Goal: Task Accomplishment & Management: Complete application form

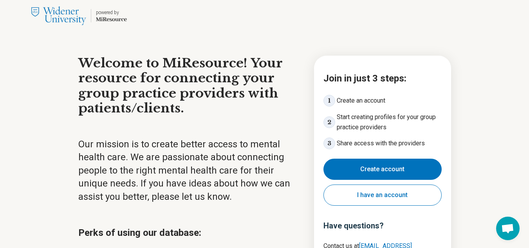
click at [379, 168] on button "Create account" at bounding box center [382, 169] width 118 height 21
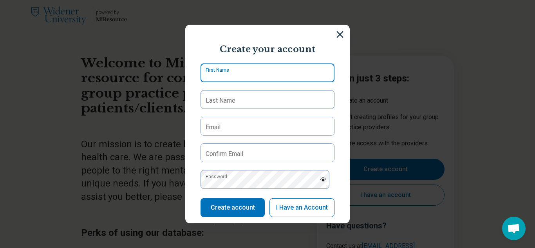
click at [290, 76] on input "First Name" at bounding box center [267, 72] width 134 height 19
type input "****"
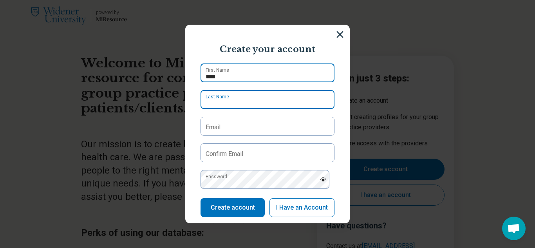
type input "*****"
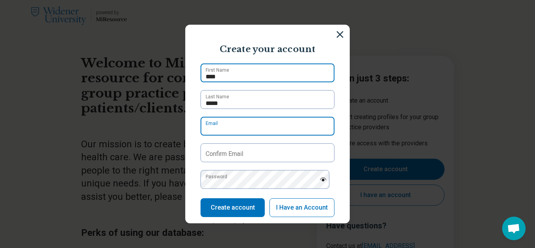
type input "**********"
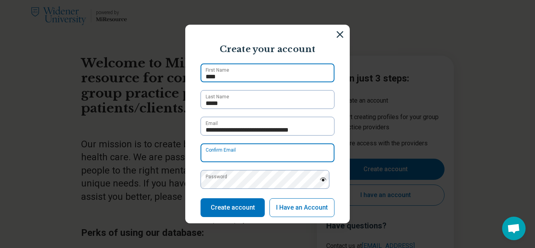
type input "**********"
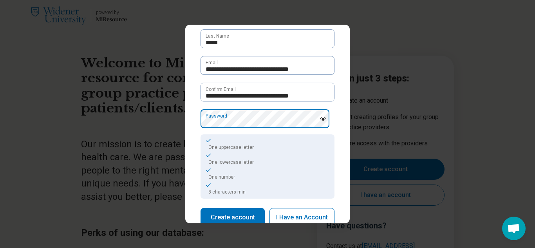
scroll to position [102, 0]
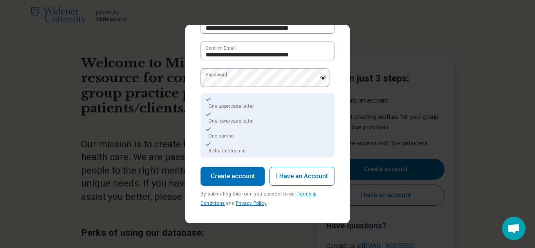
click at [238, 178] on button "Create account" at bounding box center [232, 176] width 64 height 19
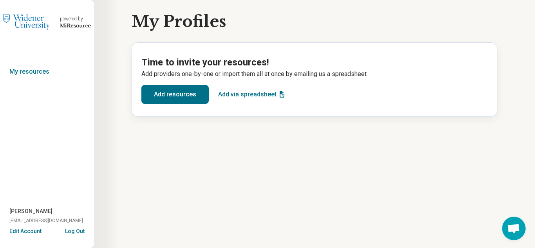
click at [175, 96] on button "Add resources" at bounding box center [174, 94] width 67 height 19
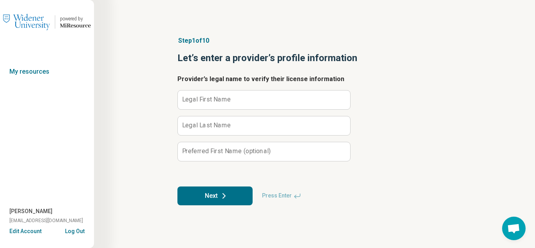
click at [214, 101] on label "Legal First Name" at bounding box center [206, 99] width 49 height 6
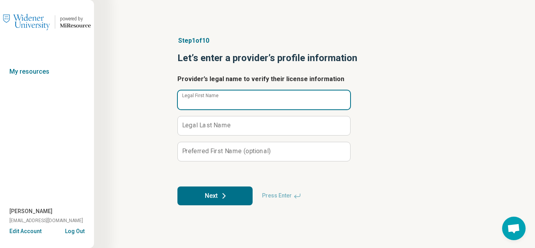
click at [214, 101] on input "Legal First Name" at bounding box center [264, 99] width 172 height 19
type input "******"
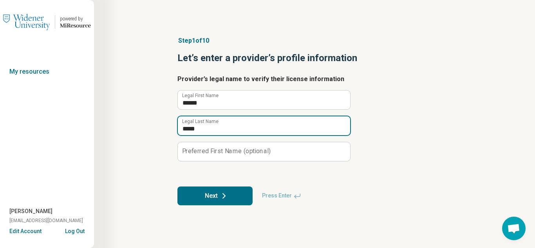
type input "*****"
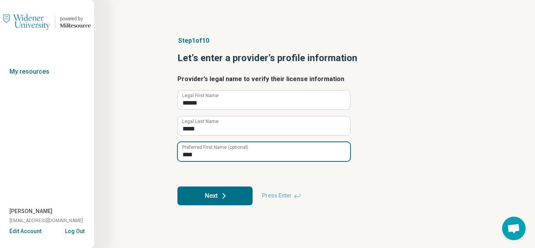
type input "****"
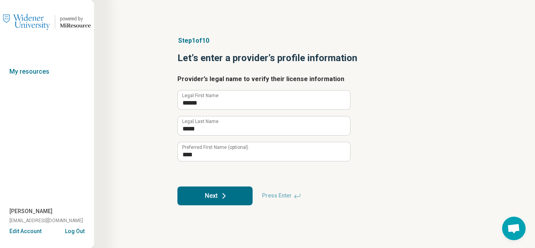
click at [115, 178] on div "Step 1 of 10 Let’s enter a provider’s profile information Provider’s legal name…" at bounding box center [314, 124] width 441 height 248
click at [223, 197] on icon at bounding box center [223, 195] width 9 height 9
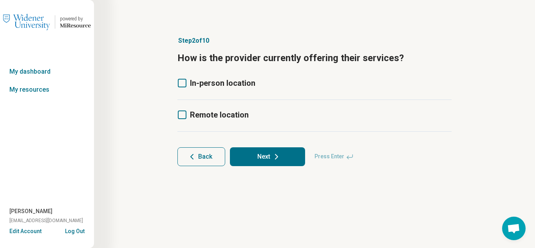
click at [180, 82] on icon at bounding box center [182, 83] width 9 height 9
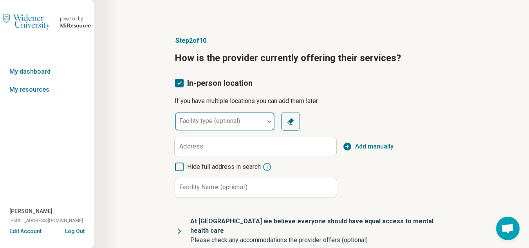
click at [267, 122] on img at bounding box center [269, 121] width 4 height 2
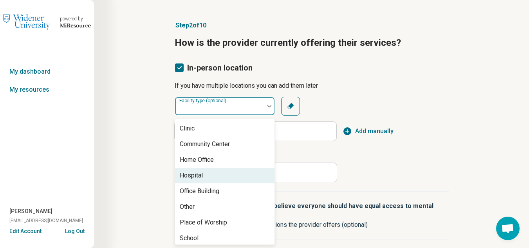
scroll to position [3, 0]
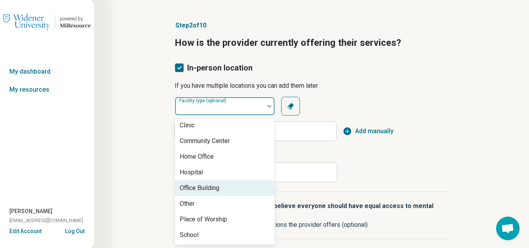
click at [213, 187] on div "Office Building" at bounding box center [200, 187] width 40 height 9
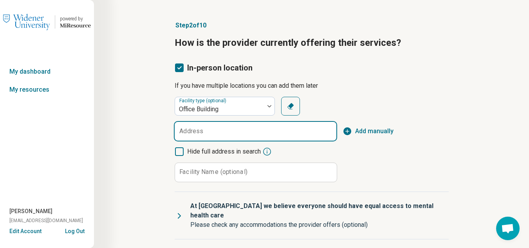
click at [215, 135] on input "Address" at bounding box center [256, 131] width 162 height 19
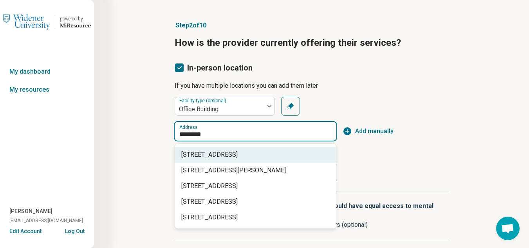
click at [213, 157] on span "[STREET_ADDRESS]" at bounding box center [256, 154] width 151 height 9
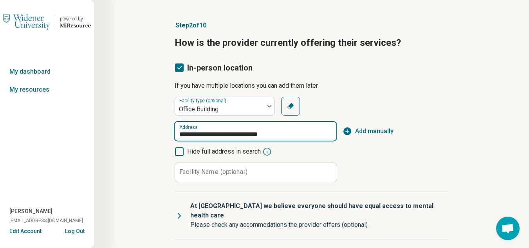
type input "**********"
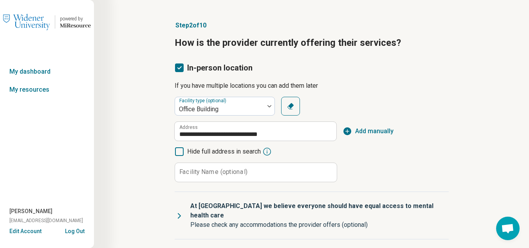
click at [233, 172] on label "Facility Name (optional)" at bounding box center [213, 172] width 68 height 6
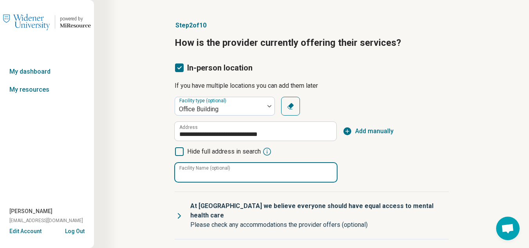
click at [233, 172] on input "Facility Name (optional)" at bounding box center [256, 172] width 162 height 19
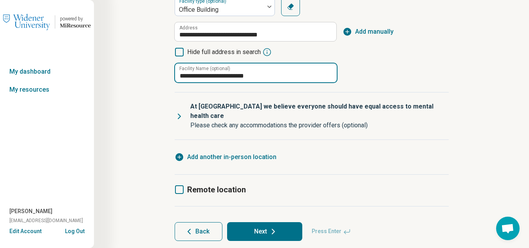
scroll to position [126, 0]
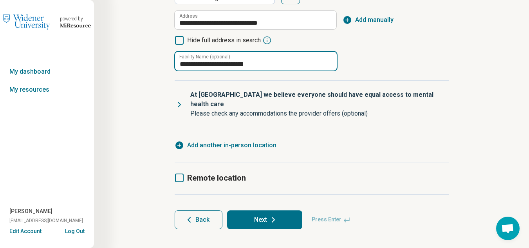
type input "**********"
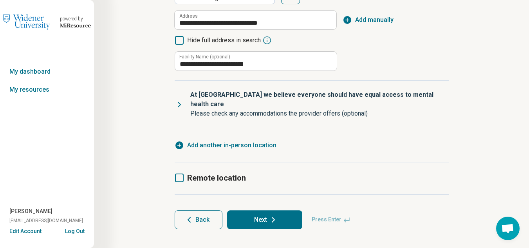
click at [236, 141] on span "Add another in-person location" at bounding box center [231, 145] width 89 height 9
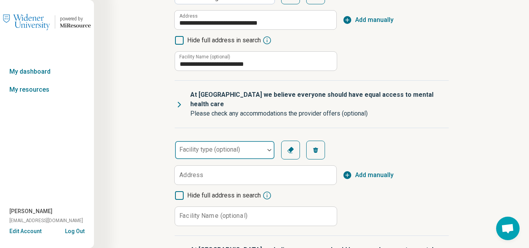
scroll to position [4, 0]
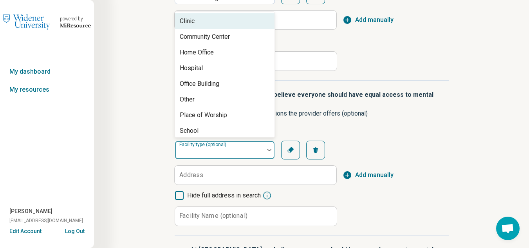
click at [260, 148] on div at bounding box center [219, 153] width 83 height 11
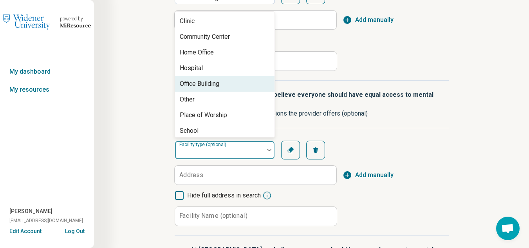
click at [209, 79] on div "Office Building" at bounding box center [200, 83] width 40 height 9
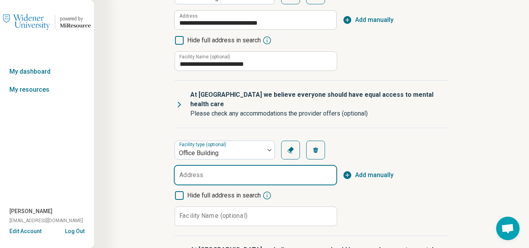
click at [224, 166] on input "Address" at bounding box center [256, 175] width 162 height 19
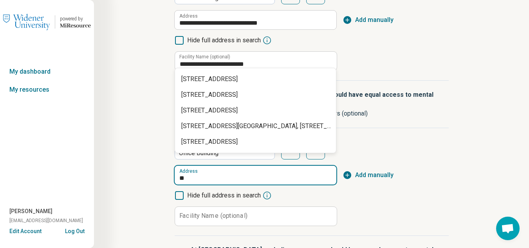
type input "*"
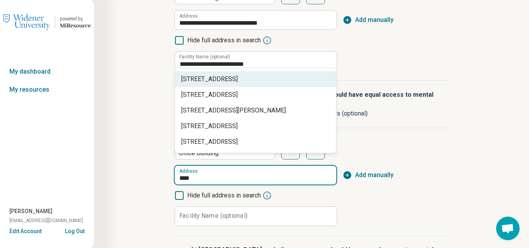
click at [249, 81] on span "[STREET_ADDRESS]" at bounding box center [256, 78] width 151 height 9
type input "**********"
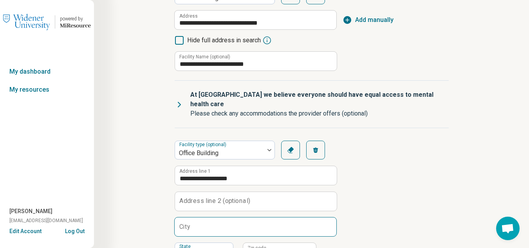
scroll to position [166, 0]
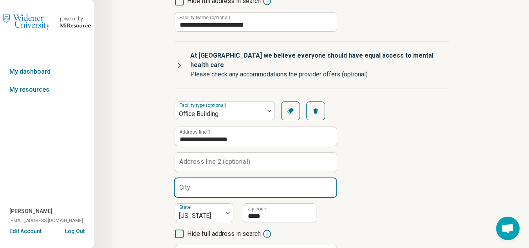
click at [217, 184] on input "City" at bounding box center [256, 187] width 162 height 19
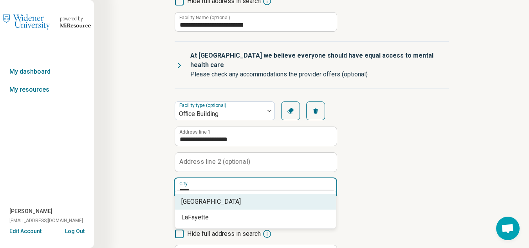
click at [210, 200] on span "[GEOGRAPHIC_DATA]" at bounding box center [256, 201] width 151 height 9
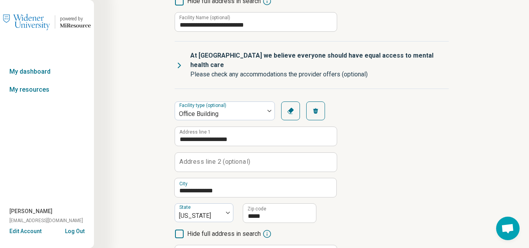
type input "*********"
click at [387, 185] on div "**********" at bounding box center [312, 182] width 274 height 163
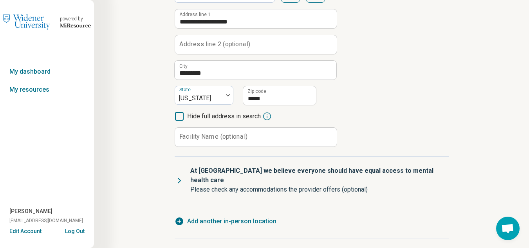
scroll to position [322, 0]
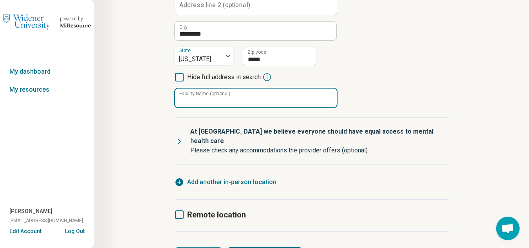
click at [252, 88] on input "Facility Name (optional)" at bounding box center [256, 97] width 162 height 19
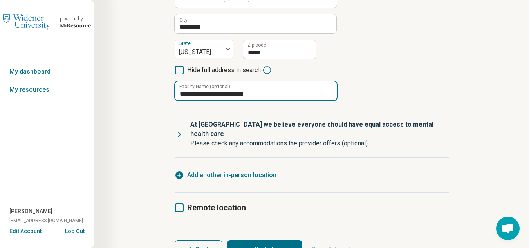
scroll to position [350, 0]
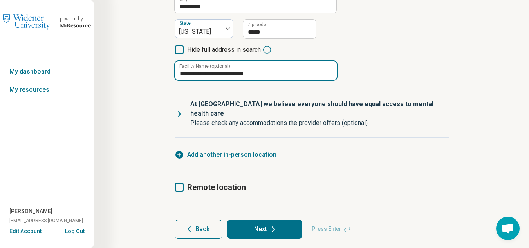
type input "**********"
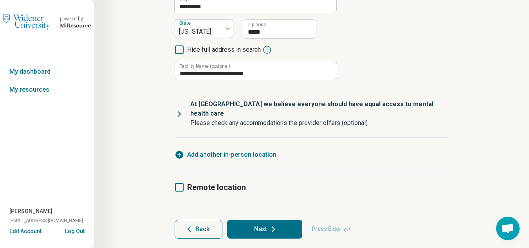
click at [233, 150] on span "Add another in-person location" at bounding box center [231, 154] width 89 height 9
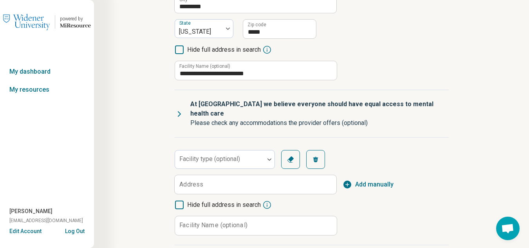
scroll to position [4, 0]
click at [235, 150] on div "Facility type (optional)" at bounding box center [225, 159] width 100 height 19
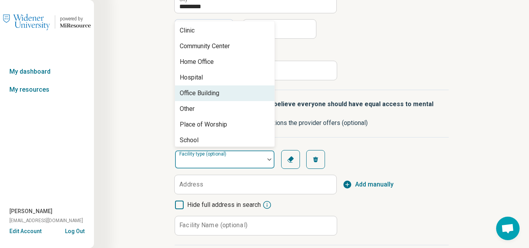
click at [212, 88] on div "Office Building" at bounding box center [200, 92] width 40 height 9
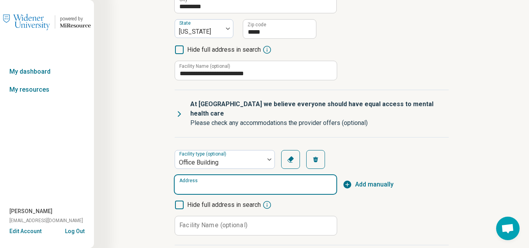
click at [223, 175] on input "Address" at bounding box center [256, 184] width 162 height 19
click at [257, 189] on span "[STREET_ADDRESS]" at bounding box center [256, 188] width 151 height 9
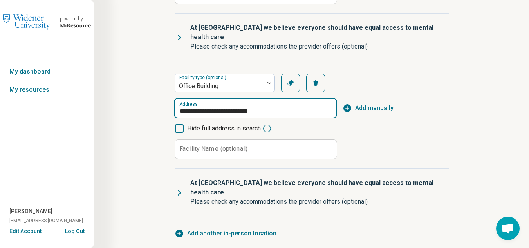
scroll to position [428, 0]
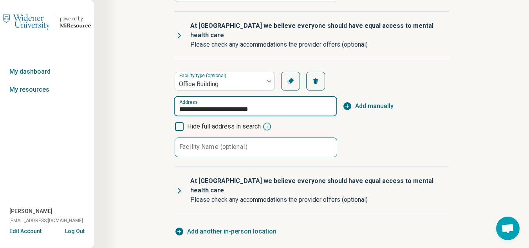
type input "**********"
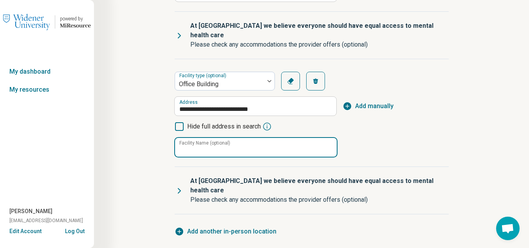
click at [278, 138] on input "Facility Name (optional)" at bounding box center [256, 147] width 162 height 19
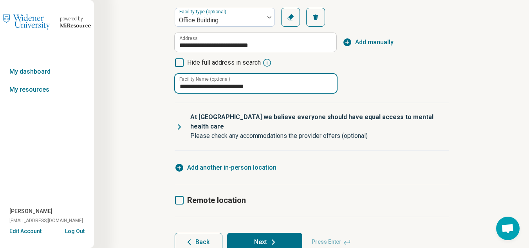
scroll to position [495, 0]
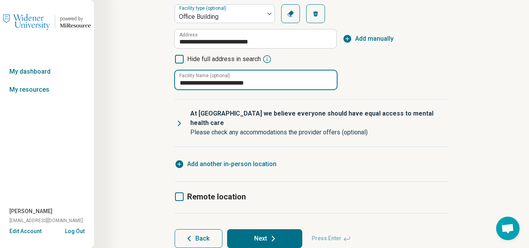
type input "**********"
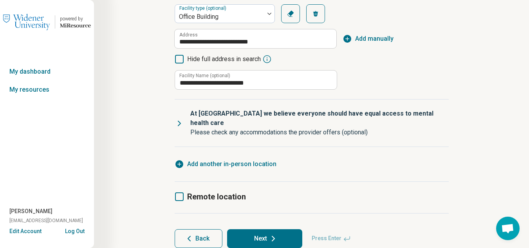
click at [178, 192] on icon at bounding box center [179, 196] width 9 height 9
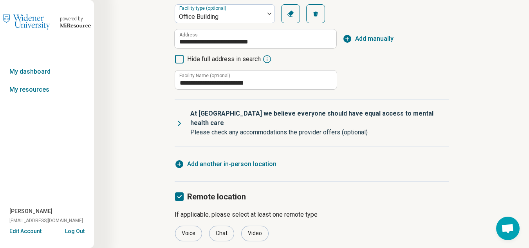
scroll to position [4, 0]
click at [262, 225] on div "Video" at bounding box center [254, 233] width 27 height 16
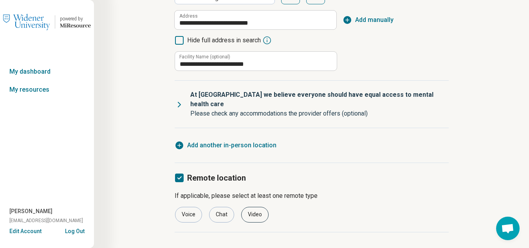
scroll to position [533, 0]
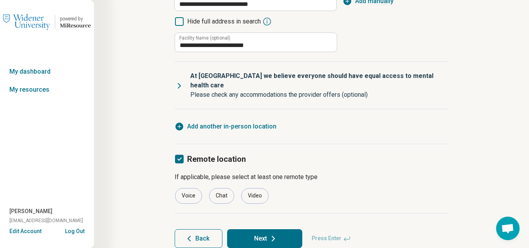
click at [274, 234] on icon at bounding box center [273, 238] width 9 height 9
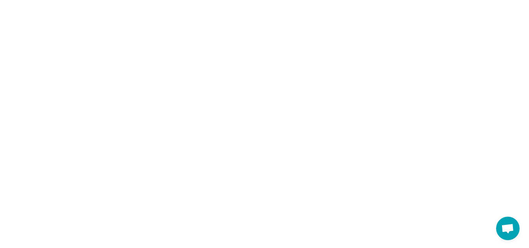
scroll to position [0, 0]
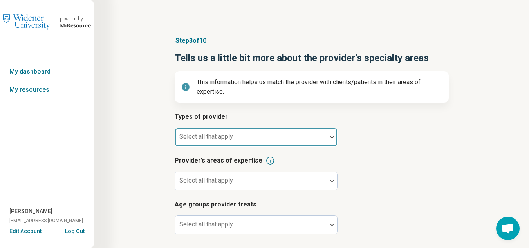
click at [279, 140] on div at bounding box center [251, 140] width 146 height 11
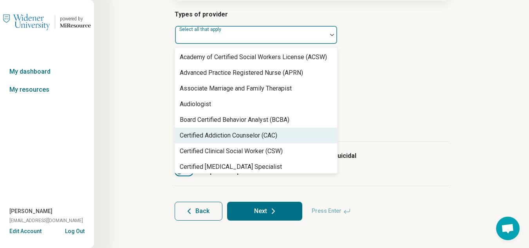
scroll to position [103, 0]
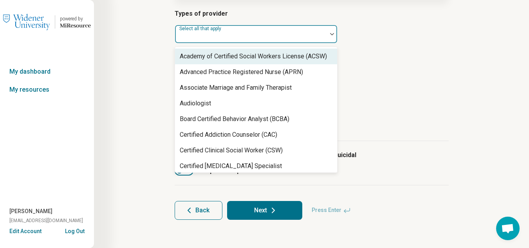
click at [282, 58] on div "Academy of Certified Social Workers License (ACSW)" at bounding box center [253, 56] width 147 height 9
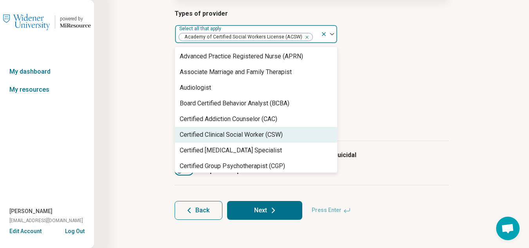
click at [234, 135] on div "Certified Clinical Social Worker (CSW)" at bounding box center [231, 134] width 103 height 9
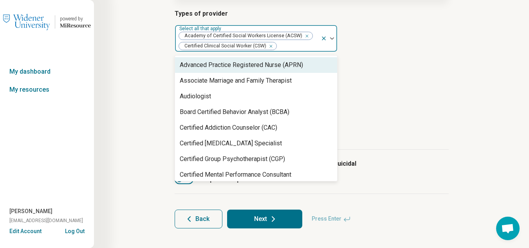
click at [271, 45] on icon "Remove [object Object]" at bounding box center [269, 45] width 5 height 5
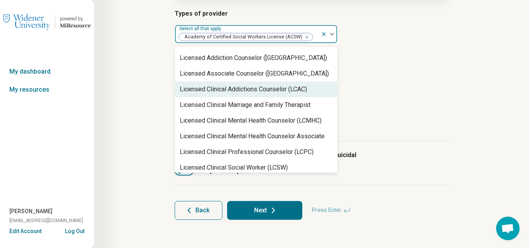
scroll to position [313, 0]
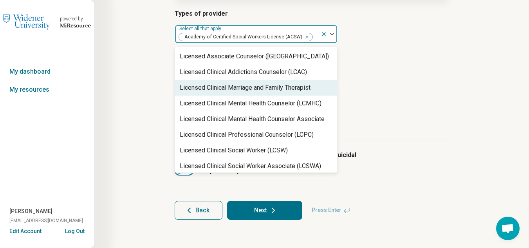
click at [273, 87] on div "Licensed Clinical Marriage and Family Therapist" at bounding box center [245, 87] width 131 height 9
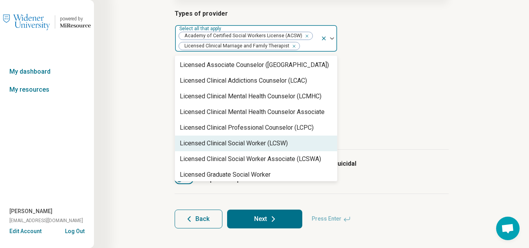
click at [260, 140] on div "Licensed Clinical Social Worker (LCSW)" at bounding box center [234, 143] width 108 height 9
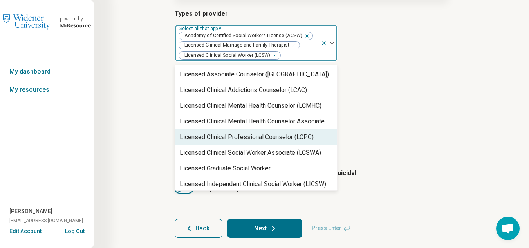
scroll to position [352, 0]
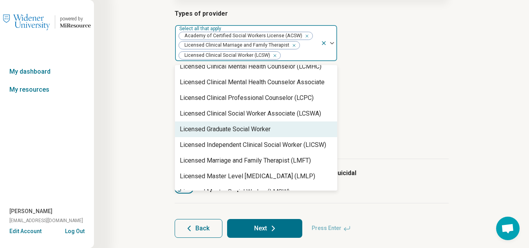
click at [257, 130] on div "Licensed Graduate Social Worker" at bounding box center [225, 128] width 91 height 9
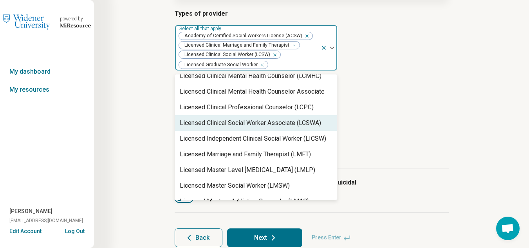
scroll to position [391, 0]
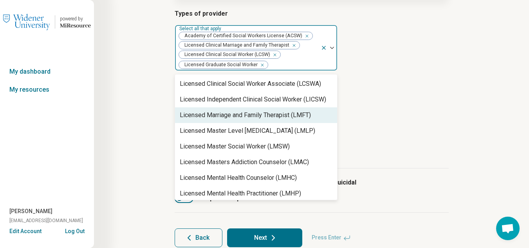
click at [261, 120] on div "Licensed Marriage and Family Therapist (LMFT)" at bounding box center [256, 115] width 162 height 16
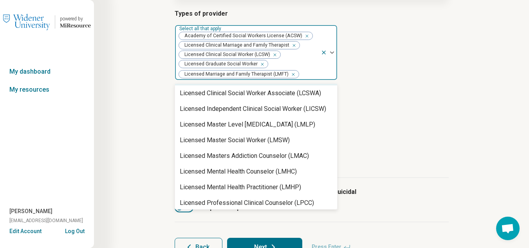
click at [290, 44] on icon "Remove [object Object]" at bounding box center [292, 45] width 5 height 5
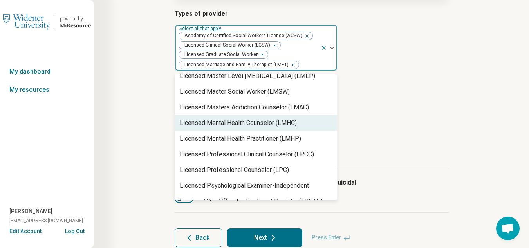
scroll to position [485, 0]
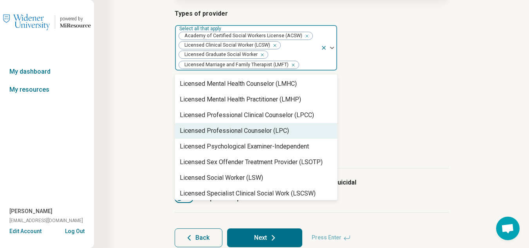
click at [256, 132] on div "Licensed Professional Counselor (LPC)" at bounding box center [234, 130] width 109 height 9
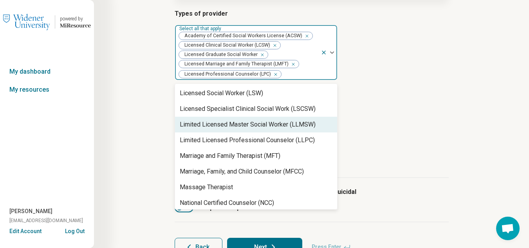
scroll to position [525, 0]
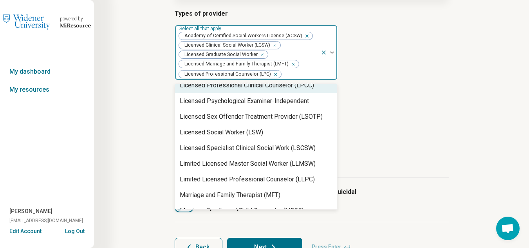
click at [260, 54] on icon "Remove [object Object]" at bounding box center [260, 54] width 5 height 5
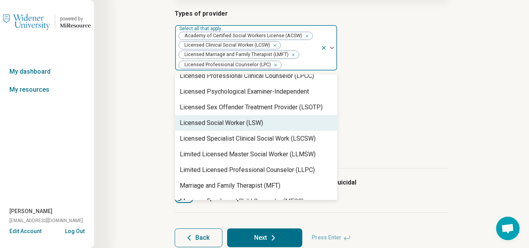
click at [241, 123] on div "Licensed Social Worker (LSW)" at bounding box center [221, 122] width 83 height 9
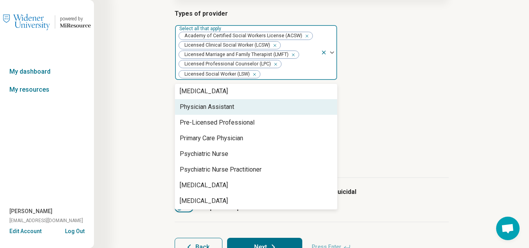
scroll to position [814, 0]
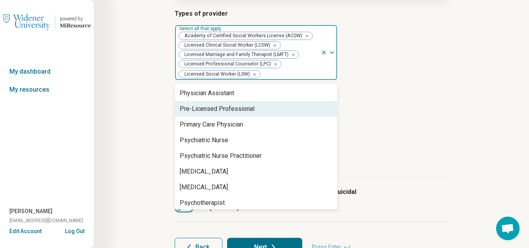
click at [253, 111] on div "Pre-Licensed Professional" at bounding box center [256, 109] width 162 height 16
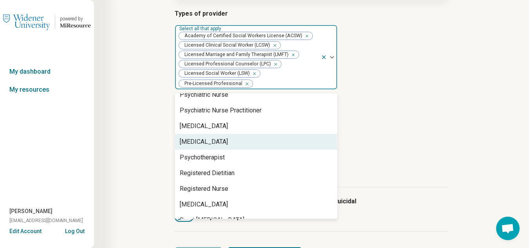
click at [216, 143] on div "[MEDICAL_DATA]" at bounding box center [256, 142] width 162 height 16
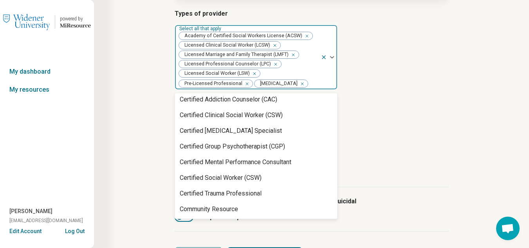
scroll to position [0, 0]
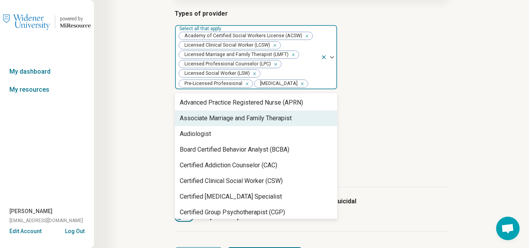
click at [274, 119] on div "Associate Marriage and Family Therapist" at bounding box center [236, 118] width 112 height 9
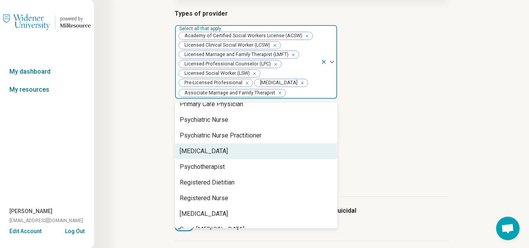
scroll to position [833, 0]
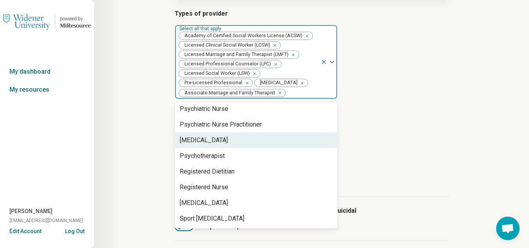
click at [464, 129] on div "Step 3 of 10 Tells us a little bit more about the provider’s specialty areas Th…" at bounding box center [312, 103] width 360 height 373
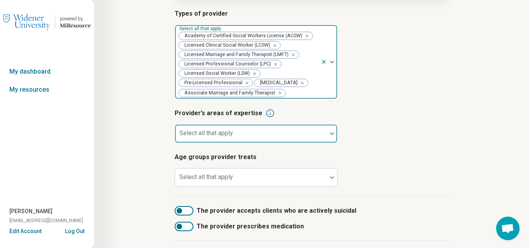
click at [286, 130] on div at bounding box center [251, 133] width 152 height 17
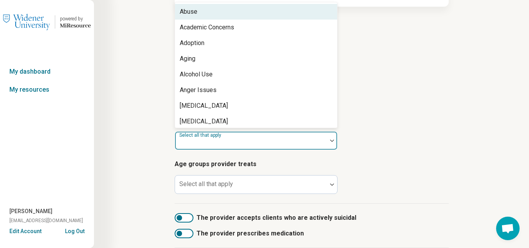
scroll to position [95, 0]
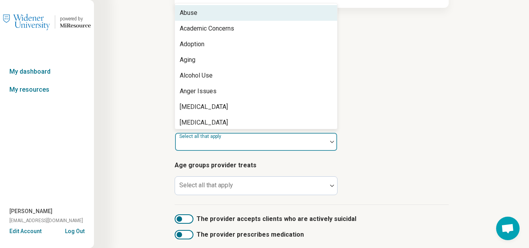
click at [195, 14] on div "Abuse" at bounding box center [189, 12] width 18 height 9
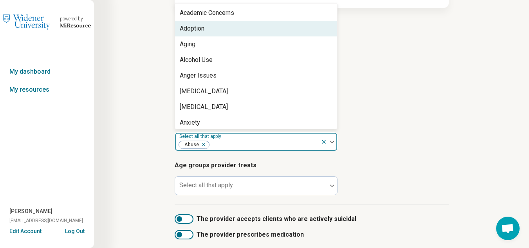
click at [196, 27] on div "Adoption" at bounding box center [192, 28] width 25 height 9
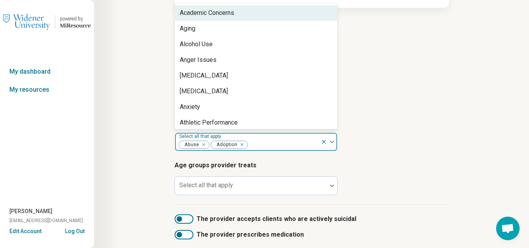
click at [200, 15] on div "Academic Concerns" at bounding box center [207, 12] width 54 height 9
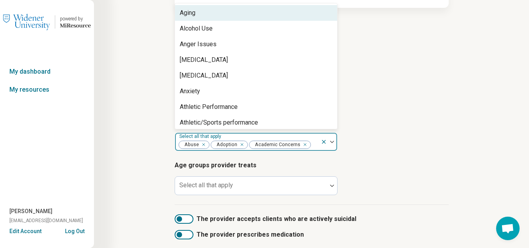
click at [196, 16] on div "Aging" at bounding box center [256, 13] width 162 height 16
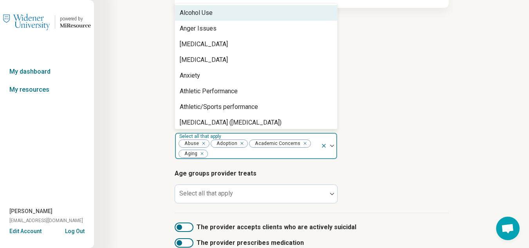
click at [198, 15] on div "Alcohol Use" at bounding box center [196, 12] width 33 height 9
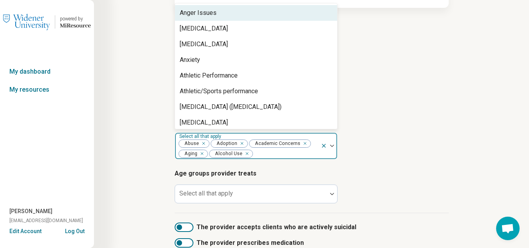
click at [199, 16] on div "Anger Issues" at bounding box center [198, 12] width 37 height 9
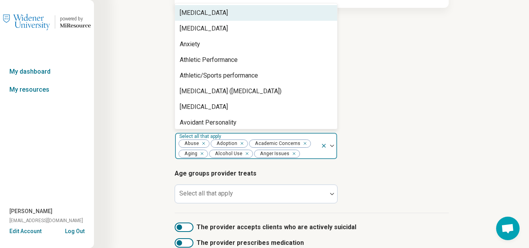
click at [199, 16] on div "[MEDICAL_DATA]" at bounding box center [204, 12] width 48 height 9
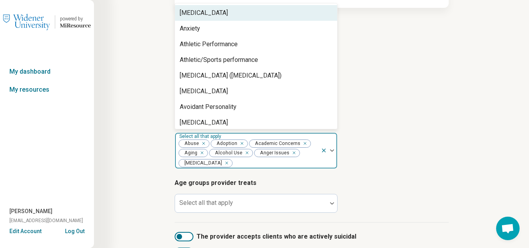
click at [206, 12] on div "[MEDICAL_DATA]" at bounding box center [204, 12] width 48 height 9
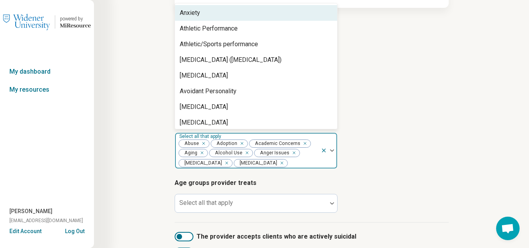
click at [206, 15] on div "Anxiety" at bounding box center [256, 13] width 162 height 16
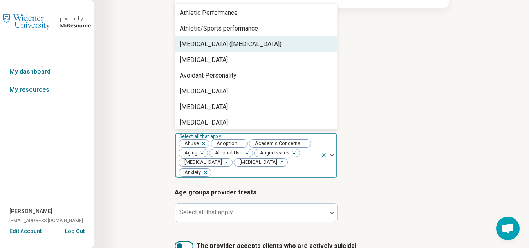
click at [252, 40] on div "[MEDICAL_DATA] ([MEDICAL_DATA])" at bounding box center [231, 44] width 102 height 9
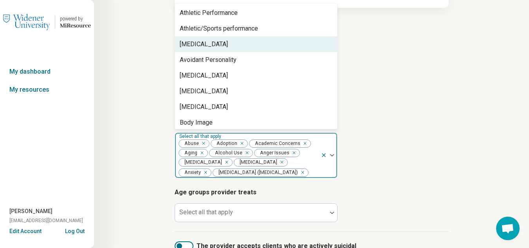
click at [204, 44] on div "[MEDICAL_DATA]" at bounding box center [256, 44] width 162 height 16
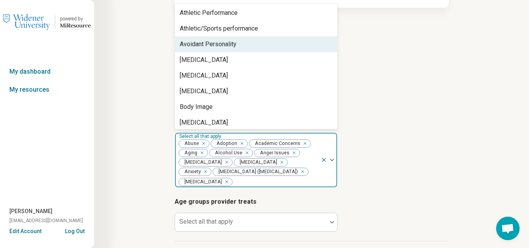
click at [205, 44] on div "Avoidant Personality" at bounding box center [208, 44] width 57 height 9
click at [206, 44] on div "[MEDICAL_DATA]" at bounding box center [204, 44] width 48 height 9
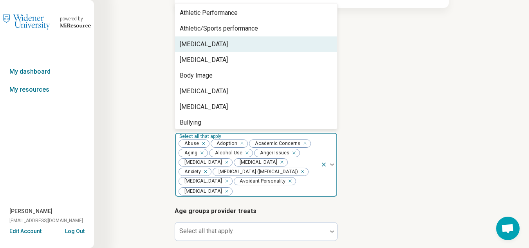
click at [206, 44] on div "[MEDICAL_DATA]" at bounding box center [204, 44] width 48 height 9
click at [208, 45] on div "[MEDICAL_DATA]" at bounding box center [204, 44] width 48 height 9
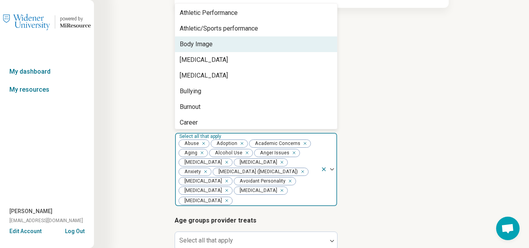
click at [208, 46] on div "Body Image" at bounding box center [196, 44] width 33 height 9
click at [208, 46] on div "[MEDICAL_DATA]" at bounding box center [204, 44] width 48 height 9
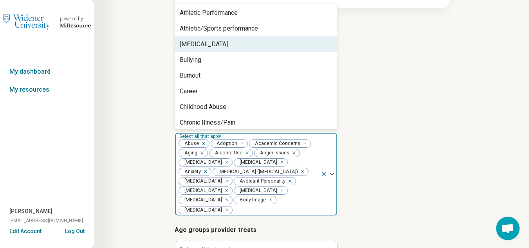
click at [208, 46] on div "[MEDICAL_DATA]" at bounding box center [204, 44] width 48 height 9
click at [208, 46] on div "Bullying" at bounding box center [256, 44] width 162 height 16
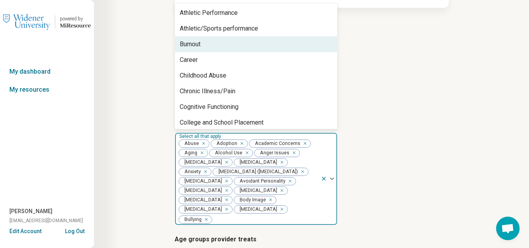
click at [208, 46] on div "Burnout" at bounding box center [256, 44] width 162 height 16
click at [208, 46] on div "Career" at bounding box center [256, 44] width 162 height 16
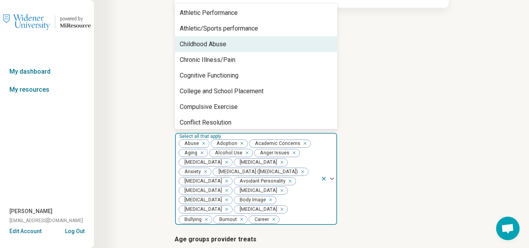
click at [208, 46] on div "Childhood Abuse" at bounding box center [203, 44] width 47 height 9
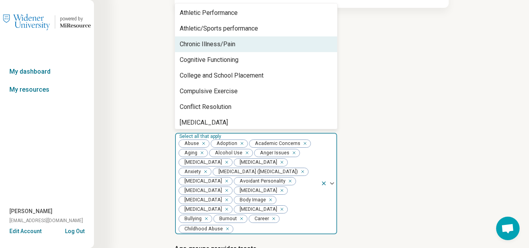
click at [208, 46] on div "Chronic Illness/Pain" at bounding box center [208, 44] width 56 height 9
click at [208, 46] on div "Cognitive Functioning" at bounding box center [209, 44] width 59 height 9
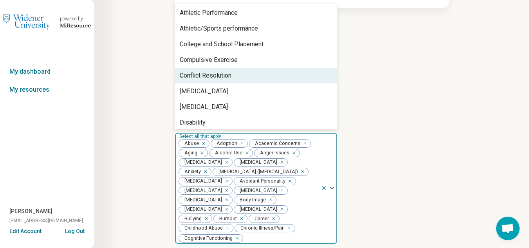
click at [228, 73] on div "Conflict Resolution" at bounding box center [206, 75] width 52 height 9
click at [228, 72] on div "[MEDICAL_DATA]" at bounding box center [204, 75] width 48 height 9
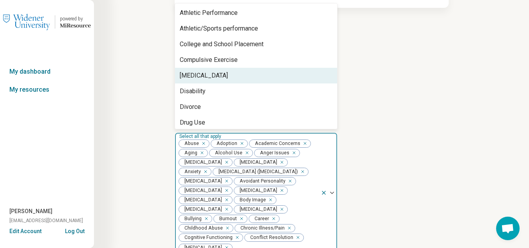
click at [218, 75] on div "[MEDICAL_DATA]" at bounding box center [256, 76] width 162 height 16
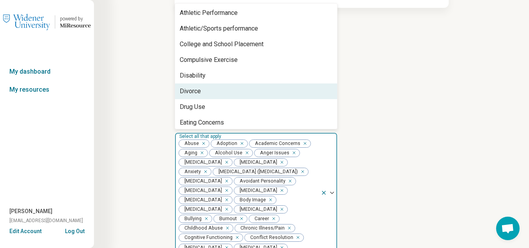
click at [219, 89] on div "Divorce" at bounding box center [256, 91] width 162 height 16
click at [224, 89] on div "Drug Use" at bounding box center [256, 91] width 162 height 16
click at [224, 89] on div "Eating Concerns" at bounding box center [202, 91] width 44 height 9
click at [224, 89] on div "End of Life" at bounding box center [256, 91] width 162 height 16
click at [224, 89] on div "[MEDICAL_DATA] (skin picking)" at bounding box center [223, 91] width 86 height 9
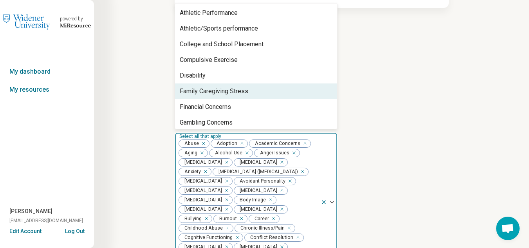
click at [267, 88] on div "Family Caregiving Stress" at bounding box center [256, 91] width 162 height 16
click at [267, 90] on div "Financial Concerns" at bounding box center [256, 91] width 162 height 16
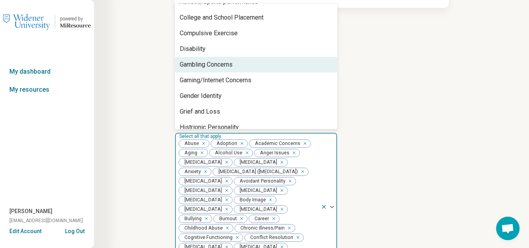
scroll to position [39, 0]
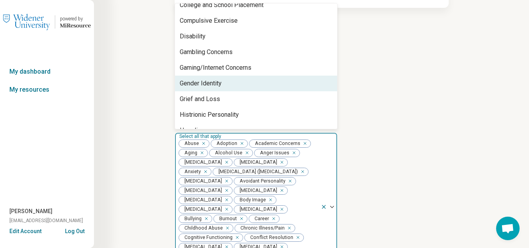
click at [265, 85] on div "Gender Identity" at bounding box center [256, 84] width 162 height 16
click at [265, 85] on div "Grief and Loss" at bounding box center [256, 84] width 162 height 16
click at [265, 85] on div "Histrionic Personality" at bounding box center [256, 84] width 162 height 16
click at [265, 85] on div "Hoarding" at bounding box center [256, 84] width 162 height 16
click at [265, 85] on div "Immigration/Acculturation" at bounding box center [256, 84] width 162 height 16
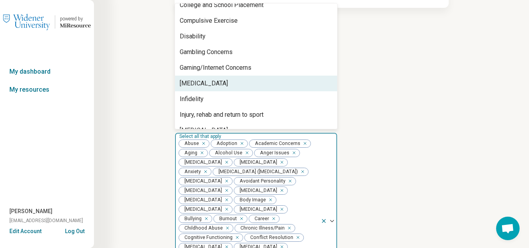
click at [265, 85] on div "[MEDICAL_DATA]" at bounding box center [256, 84] width 162 height 16
click at [265, 85] on div "Infidelity" at bounding box center [256, 84] width 162 height 16
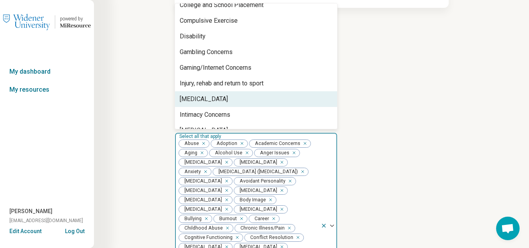
click at [265, 92] on div "[MEDICAL_DATA]" at bounding box center [256, 99] width 162 height 16
click at [265, 93] on div "Intimacy Concerns" at bounding box center [256, 99] width 162 height 16
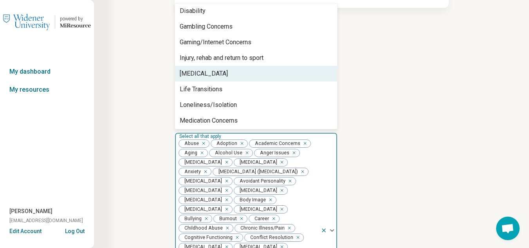
scroll to position [78, 0]
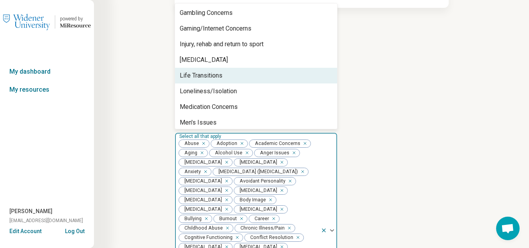
click at [261, 76] on div "Life Transitions" at bounding box center [256, 76] width 162 height 16
click at [260, 74] on div "Loneliness/Isolation" at bounding box center [256, 76] width 162 height 16
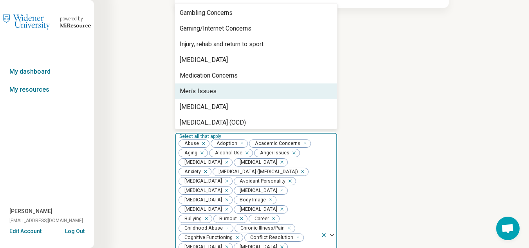
click at [265, 86] on div "Men's Issues" at bounding box center [256, 91] width 162 height 16
click at [273, 89] on div "[MEDICAL_DATA]" at bounding box center [256, 91] width 162 height 16
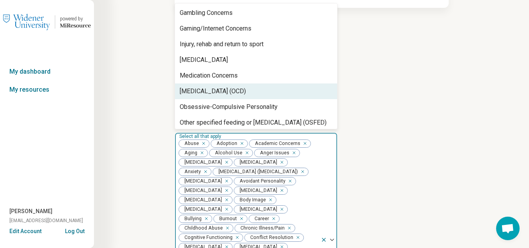
click at [246, 89] on div "[MEDICAL_DATA] (OCD)" at bounding box center [213, 91] width 66 height 9
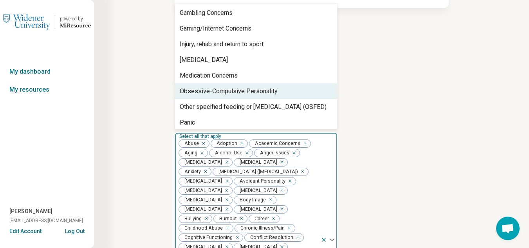
click at [281, 91] on div "Obsessive-Compulsive Personality" at bounding box center [256, 91] width 162 height 16
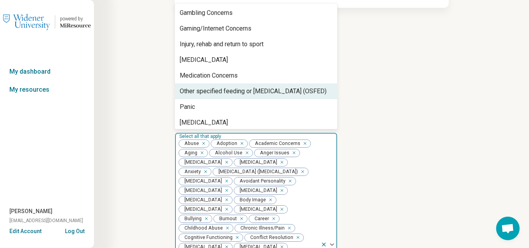
click at [281, 91] on div "Other specified feeding or [MEDICAL_DATA] (OSFED)" at bounding box center [253, 91] width 147 height 9
click at [281, 91] on div "Panic" at bounding box center [256, 91] width 162 height 16
click at [281, 91] on div "[MEDICAL_DATA]" at bounding box center [256, 91] width 162 height 16
click at [281, 91] on div "Parenting Concerns" at bounding box center [256, 91] width 162 height 16
click at [281, 91] on div "Peer Difficulties" at bounding box center [256, 91] width 162 height 16
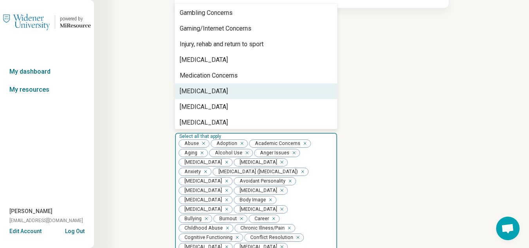
click at [281, 91] on div "[MEDICAL_DATA]" at bounding box center [256, 91] width 162 height 16
click at [281, 91] on div "Phobia" at bounding box center [256, 91] width 162 height 16
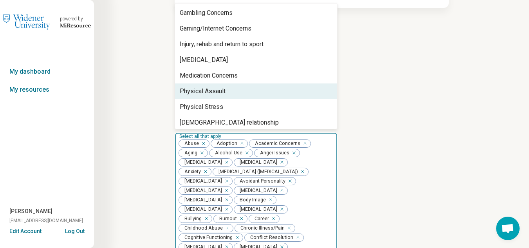
click at [281, 91] on div "Physical Assault" at bounding box center [256, 91] width 162 height 16
click at [281, 91] on div "Physical Stress" at bounding box center [256, 91] width 162 height 16
click at [281, 91] on div "[DEMOGRAPHIC_DATA] relationship" at bounding box center [256, 91] width 162 height 16
click at [281, 91] on div "[MEDICAL_DATA]" at bounding box center [256, 91] width 162 height 16
click at [281, 91] on div "[MEDICAL_DATA] ([MEDICAL_DATA])" at bounding box center [231, 91] width 102 height 9
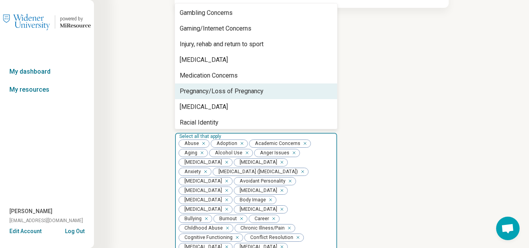
click at [281, 91] on div "Pregnancy/Loss of Pregnancy" at bounding box center [256, 91] width 162 height 16
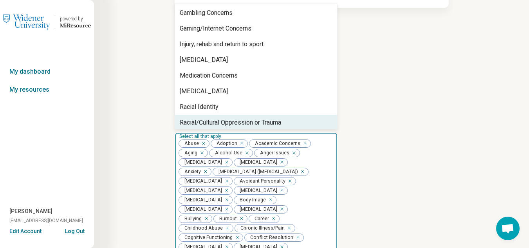
click at [302, 120] on div "Racial/Cultural Oppression or Trauma" at bounding box center [256, 123] width 162 height 16
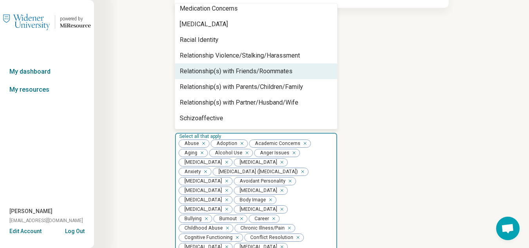
scroll to position [157, 0]
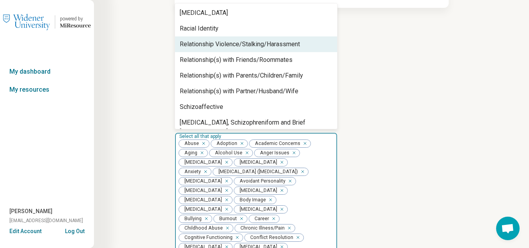
click at [297, 46] on div "Relationship Violence/Stalking/Harassment" at bounding box center [240, 44] width 120 height 9
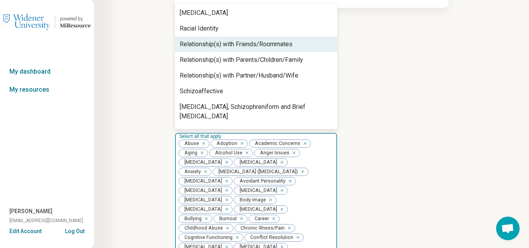
click at [297, 46] on div "Relationship(s) with Friends/Roommates" at bounding box center [256, 44] width 162 height 16
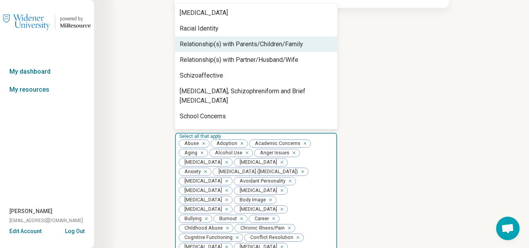
click at [297, 46] on div "Relationship(s) with Parents/Children/Family" at bounding box center [241, 44] width 123 height 9
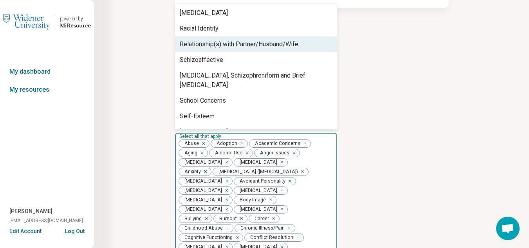
click at [297, 48] on div "Relationship(s) with Partner/Husband/Wife" at bounding box center [239, 44] width 119 height 9
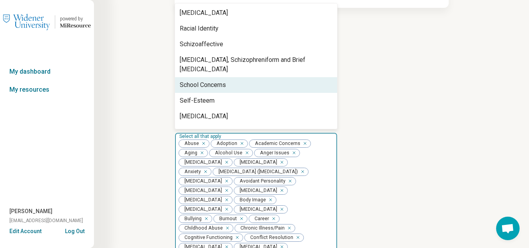
click at [293, 77] on div "School Concerns" at bounding box center [256, 85] width 162 height 16
click at [293, 77] on div "Self-Esteem" at bounding box center [256, 85] width 162 height 16
click at [293, 77] on div "[MEDICAL_DATA]" at bounding box center [256, 85] width 162 height 16
click at [293, 77] on div "Sex Addiction/Pornography Concerns" at bounding box center [256, 85] width 162 height 16
click at [282, 77] on div "Sexual Assault" at bounding box center [256, 85] width 162 height 16
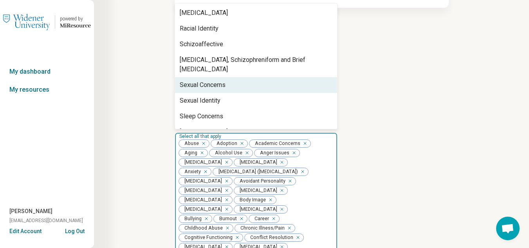
click at [282, 77] on div "Sexual Concerns" at bounding box center [256, 85] width 162 height 16
click at [282, 77] on div "Sexual Identity" at bounding box center [256, 85] width 162 height 16
click at [282, 77] on div "Sleep Concerns" at bounding box center [256, 85] width 162 height 16
click at [282, 77] on div "[MEDICAL_DATA]" at bounding box center [256, 85] width 162 height 16
click at [282, 77] on div "Spiritual/Religious Concerns" at bounding box center [256, 85] width 162 height 16
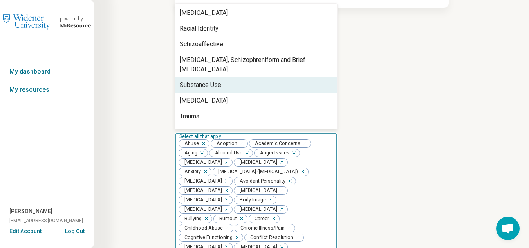
click at [282, 77] on div "Substance Use" at bounding box center [256, 85] width 162 height 16
click at [282, 77] on div "[MEDICAL_DATA]" at bounding box center [256, 85] width 162 height 16
click at [282, 77] on div "Trauma" at bounding box center [256, 85] width 162 height 16
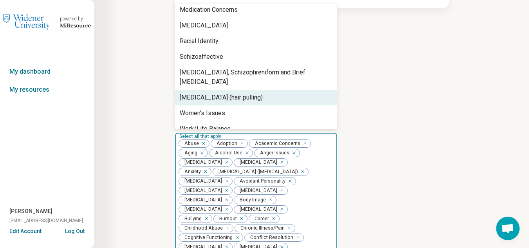
click at [283, 90] on div "[MEDICAL_DATA] (hair pulling)" at bounding box center [256, 98] width 162 height 16
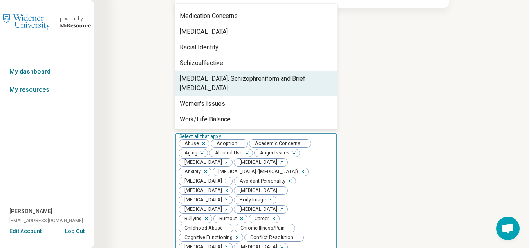
scroll to position [128, 0]
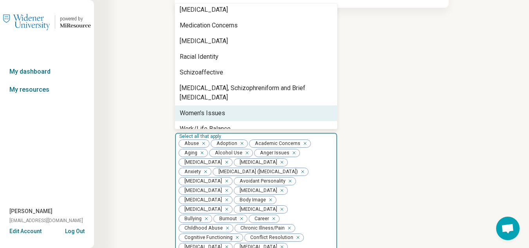
click at [278, 105] on div "Women's Issues" at bounding box center [256, 113] width 162 height 16
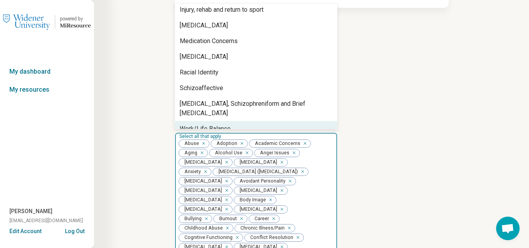
click at [269, 121] on div "Work/Life Balance" at bounding box center [256, 129] width 162 height 16
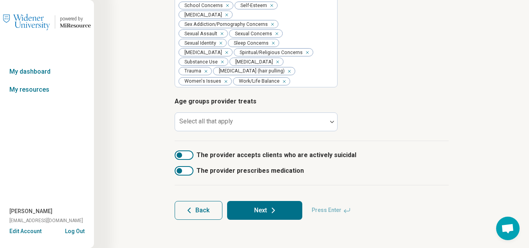
scroll to position [599, 0]
click at [307, 115] on div at bounding box center [251, 121] width 152 height 17
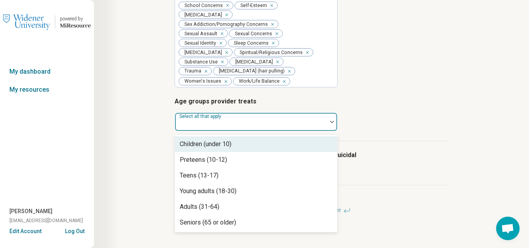
click at [246, 146] on div "Children (under 10)" at bounding box center [256, 144] width 162 height 16
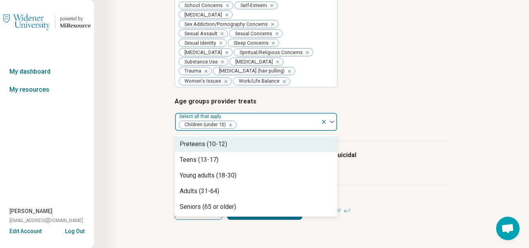
click at [237, 144] on div "Preteens (10-12)" at bounding box center [256, 144] width 162 height 16
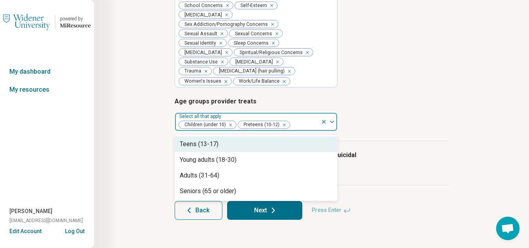
click at [237, 144] on div "Teens (13-17)" at bounding box center [256, 144] width 162 height 16
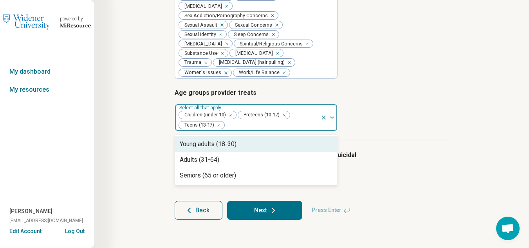
click at [237, 146] on div "Young adults (18-30)" at bounding box center [256, 144] width 162 height 16
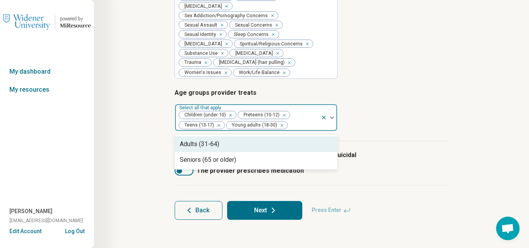
click at [237, 146] on div "Adults (31-64)" at bounding box center [256, 144] width 162 height 16
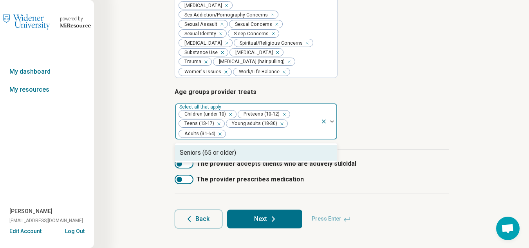
click at [239, 158] on div "Seniors (65 or older)" at bounding box center [256, 153] width 162 height 16
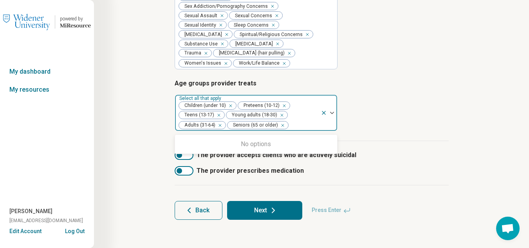
scroll to position [617, 0]
click at [391, 115] on article "Age groups provider treats option Seniors (65 or older), selected. 0 results av…" at bounding box center [312, 105] width 274 height 52
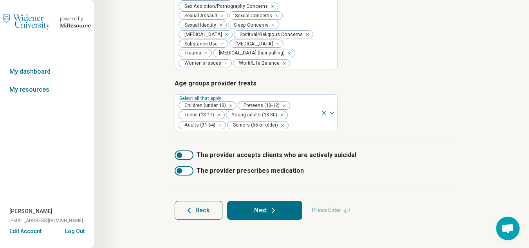
click at [190, 154] on div at bounding box center [184, 154] width 19 height 9
click at [180, 154] on div at bounding box center [184, 154] width 19 height 9
click at [269, 211] on icon at bounding box center [273, 210] width 9 height 9
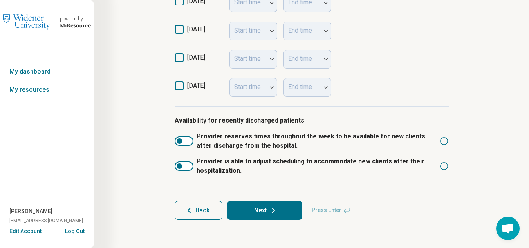
scroll to position [280, 0]
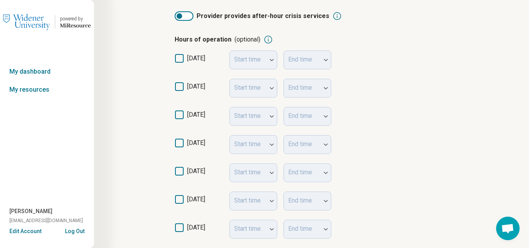
scroll to position [157, 0]
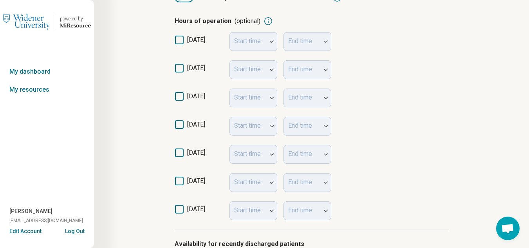
click at [272, 69] on div "Start time" at bounding box center [253, 69] width 48 height 19
click at [263, 68] on div "Start time" at bounding box center [253, 69] width 48 height 19
click at [180, 67] on icon at bounding box center [179, 68] width 9 height 9
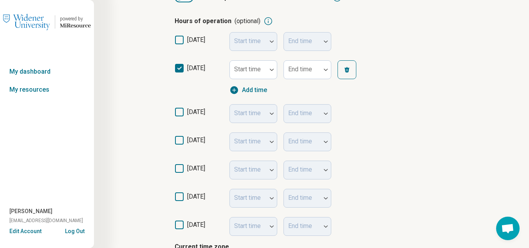
scroll to position [4, 0]
click at [264, 72] on div at bounding box center [248, 69] width 37 height 17
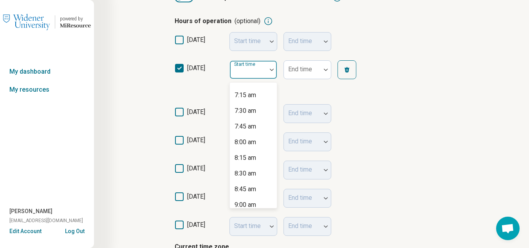
scroll to position [470, 0]
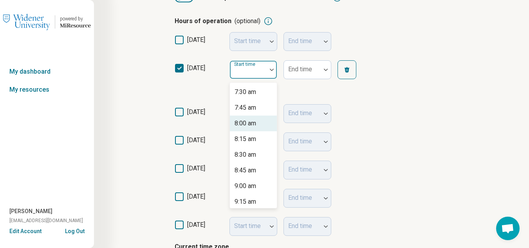
click at [254, 123] on div "8:00 am" at bounding box center [245, 123] width 22 height 9
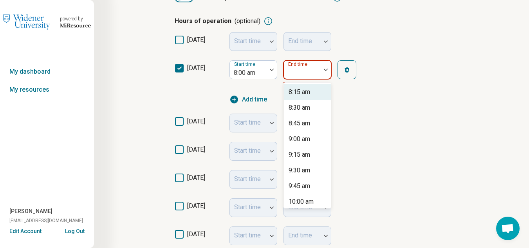
click at [303, 72] on div "End time" at bounding box center [307, 69] width 48 height 19
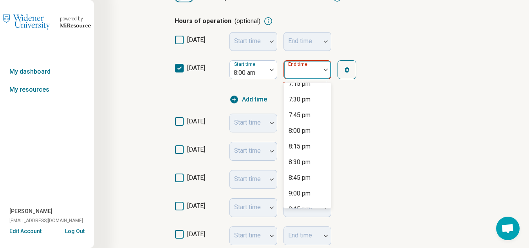
scroll to position [744, 0]
click at [309, 148] on div "9:00 pm" at bounding box center [299, 146] width 22 height 9
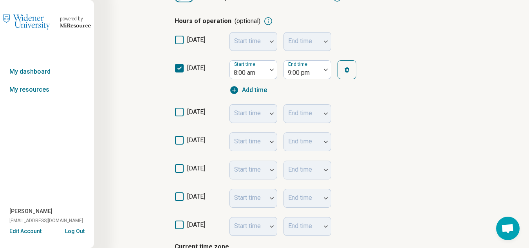
click at [178, 111] on icon at bounding box center [179, 112] width 9 height 9
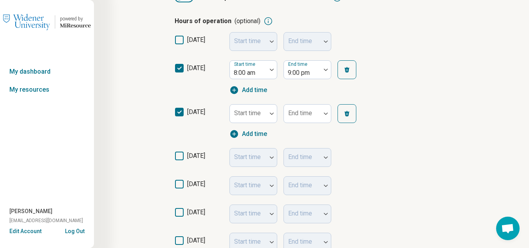
click at [178, 155] on icon at bounding box center [179, 155] width 9 height 9
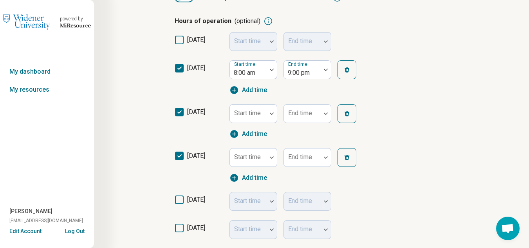
click at [177, 196] on icon at bounding box center [179, 199] width 9 height 9
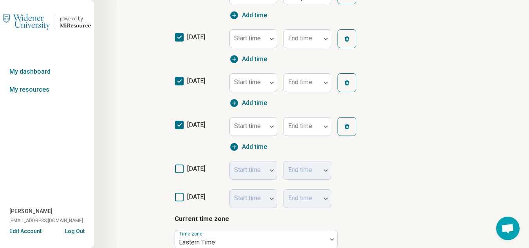
scroll to position [235, 0]
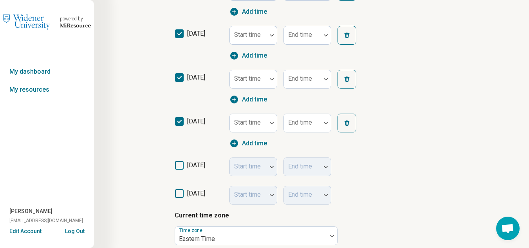
click at [178, 163] on icon at bounding box center [179, 165] width 9 height 9
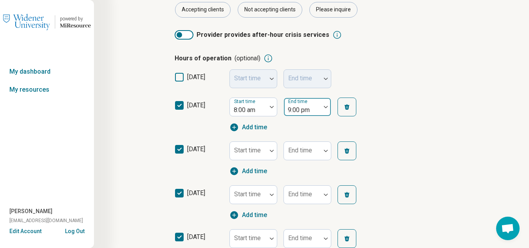
scroll to position [117, 0]
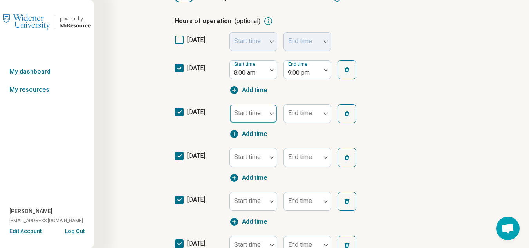
click at [262, 113] on div at bounding box center [248, 116] width 31 height 11
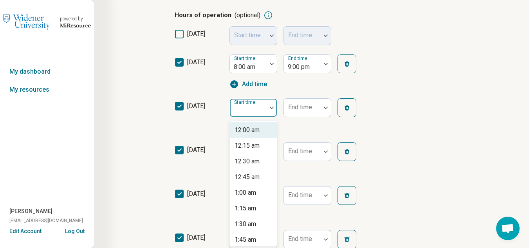
scroll to position [164, 0]
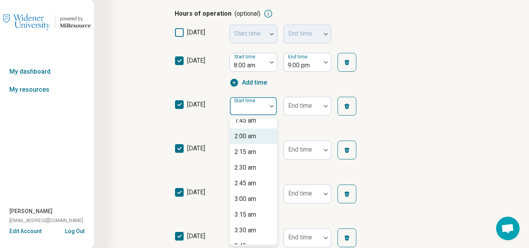
type input "*"
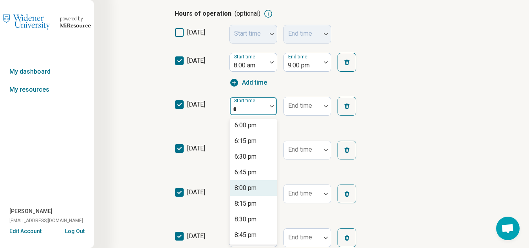
click at [252, 187] on div "8:00 pm" at bounding box center [245, 187] width 22 height 9
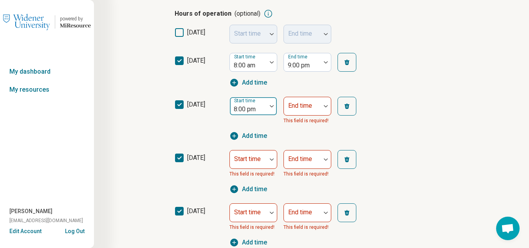
click at [264, 103] on div "8:00 pm" at bounding box center [248, 105] width 37 height 17
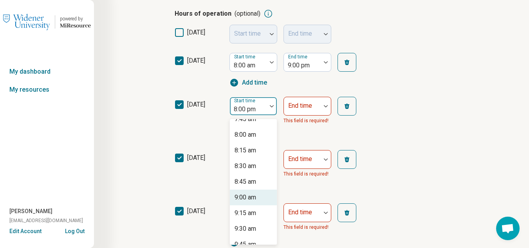
scroll to position [484, 0]
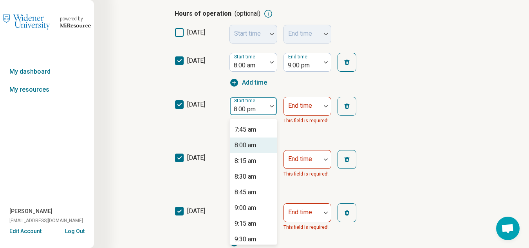
click at [254, 146] on div "8:00 am" at bounding box center [245, 145] width 22 height 9
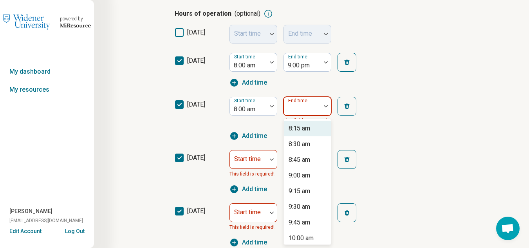
click at [315, 102] on div at bounding box center [302, 105] width 37 height 17
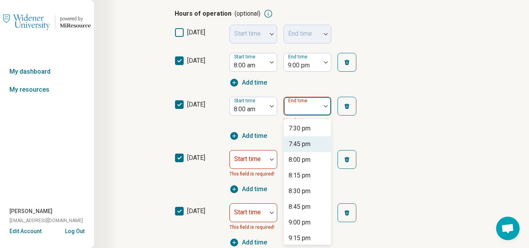
scroll to position [744, 0]
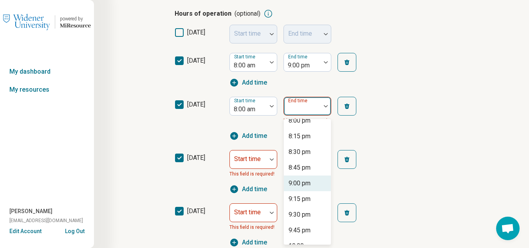
click at [304, 184] on div "9:00 pm" at bounding box center [299, 182] width 22 height 9
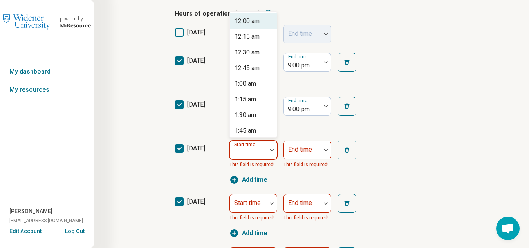
click at [263, 152] on div at bounding box center [248, 149] width 37 height 17
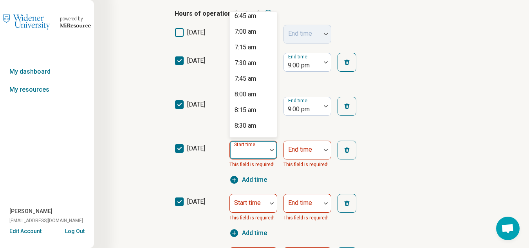
scroll to position [431, 0]
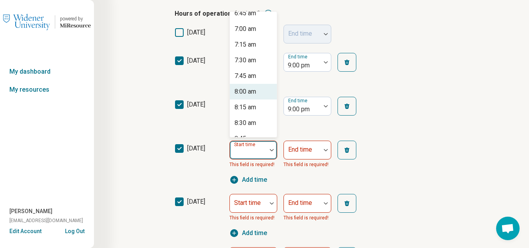
click at [255, 92] on div "8:00 am" at bounding box center [245, 91] width 22 height 9
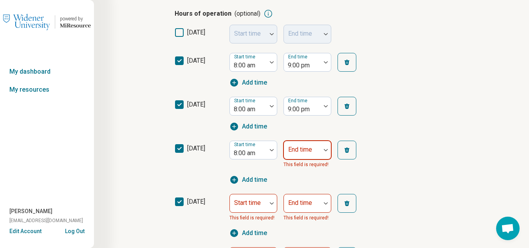
click at [319, 146] on div at bounding box center [302, 149] width 37 height 17
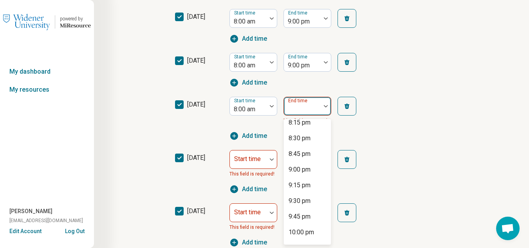
scroll to position [783, 0]
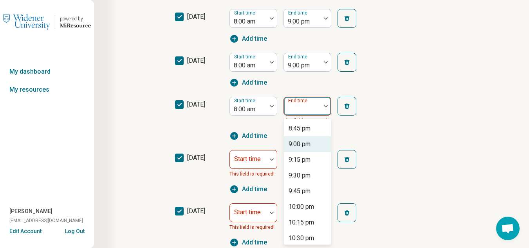
click at [312, 144] on div "9:00 pm" at bounding box center [307, 144] width 47 height 16
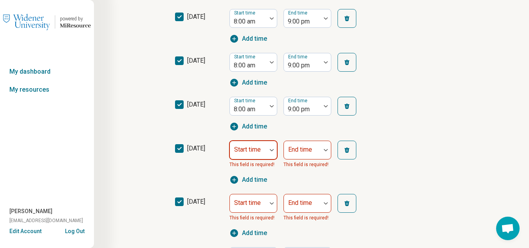
click at [270, 150] on img at bounding box center [272, 150] width 4 height 2
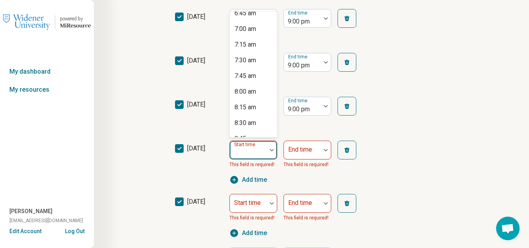
scroll to position [470, 0]
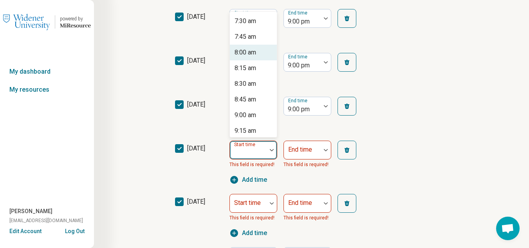
click at [249, 55] on div "8:00 am" at bounding box center [245, 52] width 22 height 9
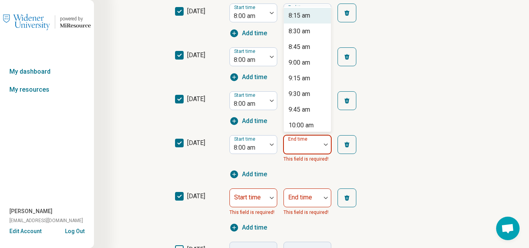
click at [309, 149] on div "End time" at bounding box center [307, 144] width 48 height 19
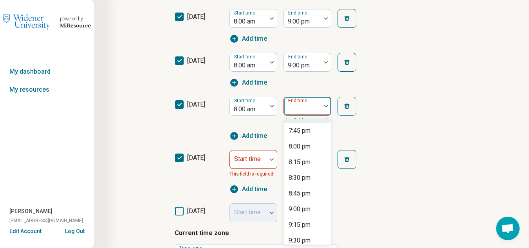
scroll to position [744, 0]
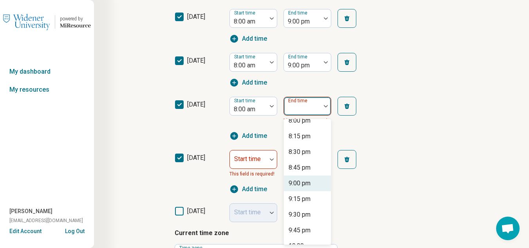
click at [310, 184] on div "9:00 pm" at bounding box center [299, 182] width 22 height 9
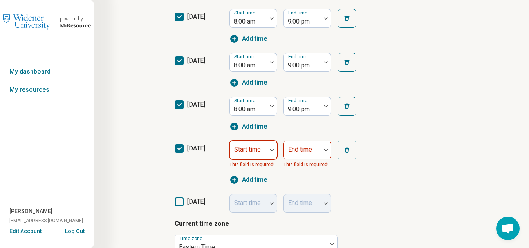
click at [261, 151] on div "Start time" at bounding box center [253, 150] width 48 height 19
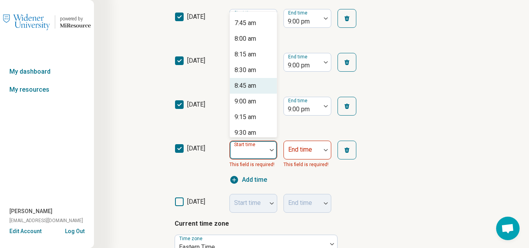
scroll to position [470, 0]
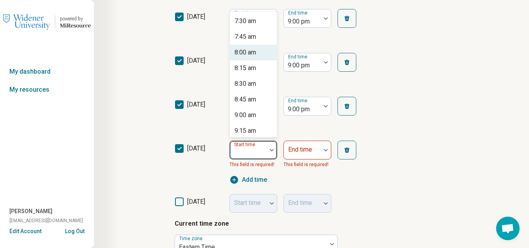
click at [249, 52] on div "8:00 am" at bounding box center [245, 52] width 22 height 9
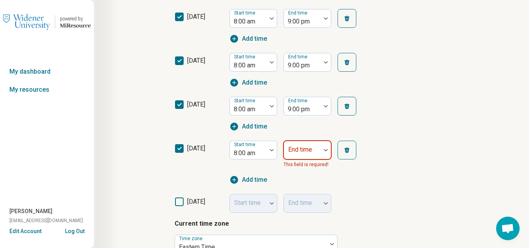
click at [324, 151] on div at bounding box center [326, 150] width 10 height 18
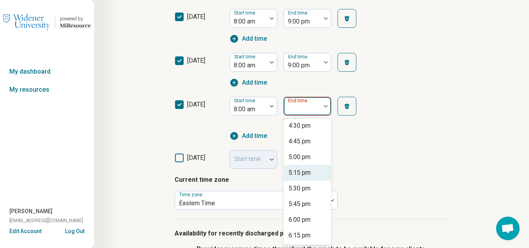
scroll to position [509, 0]
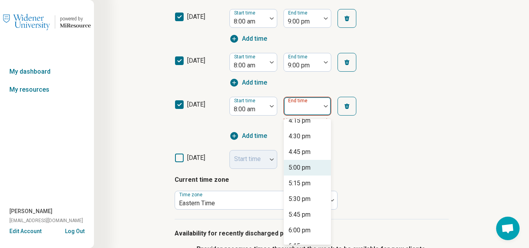
click at [305, 165] on div "5:00 pm" at bounding box center [299, 167] width 22 height 9
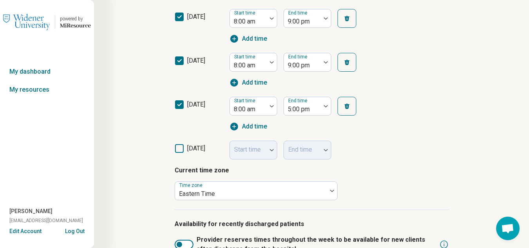
click at [427, 137] on div "[DATE] Start time End time" at bounding box center [312, 147] width 274 height 23
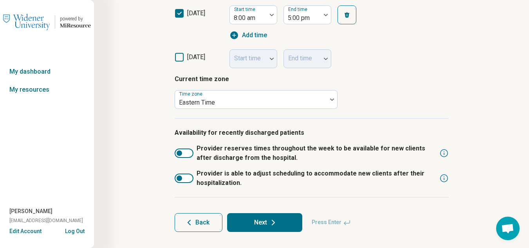
scroll to position [399, 0]
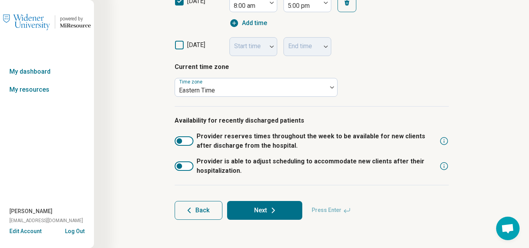
click at [270, 213] on icon at bounding box center [273, 210] width 9 height 9
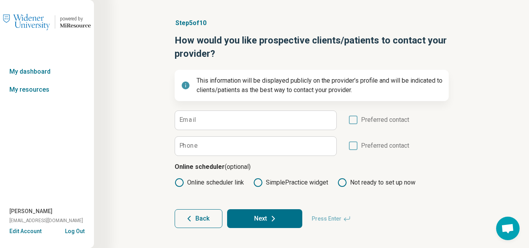
scroll to position [26, 0]
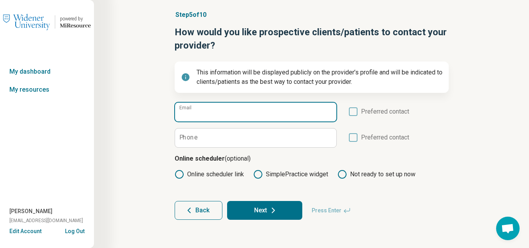
click at [293, 109] on input "Email" at bounding box center [255, 112] width 161 height 19
type input "**********"
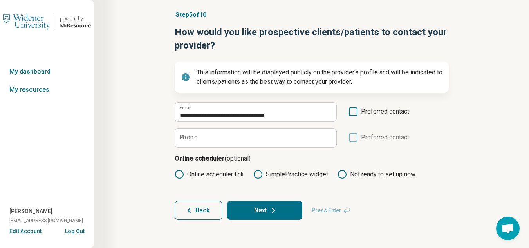
click at [194, 140] on label "Phone" at bounding box center [188, 137] width 18 height 6
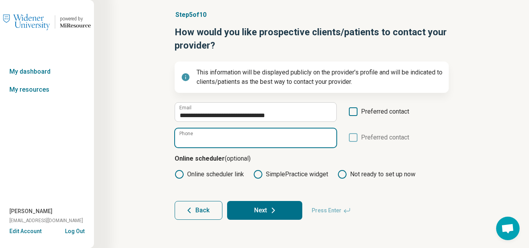
click at [194, 140] on input "Phone" at bounding box center [255, 137] width 161 height 19
type input "**********"
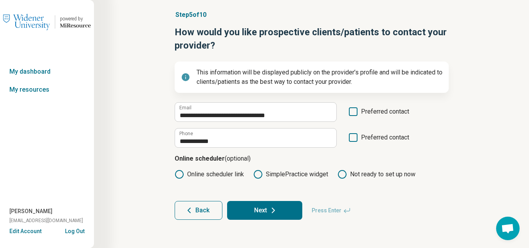
click at [284, 207] on button "Next" at bounding box center [264, 210] width 75 height 19
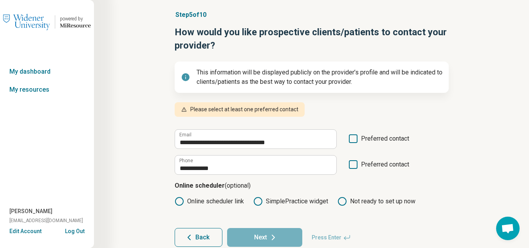
click at [353, 165] on icon at bounding box center [353, 164] width 9 height 9
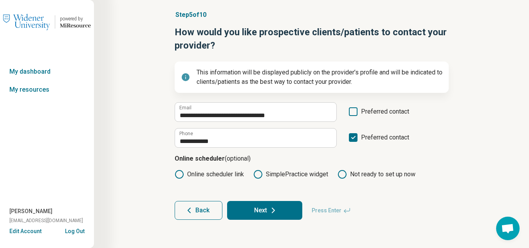
click at [275, 209] on icon at bounding box center [273, 210] width 9 height 9
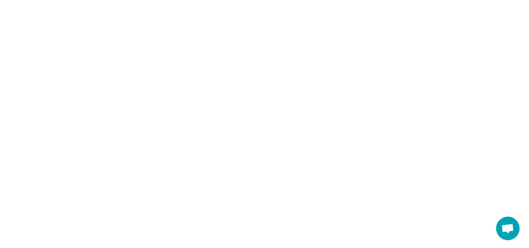
scroll to position [0, 0]
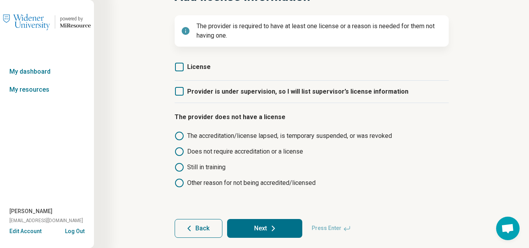
scroll to position [78, 0]
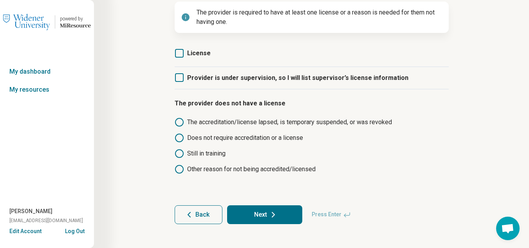
click at [181, 52] on icon at bounding box center [179, 53] width 9 height 9
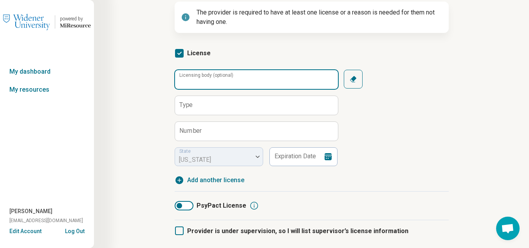
click at [252, 77] on input "Licensing body (optional)" at bounding box center [256, 79] width 163 height 19
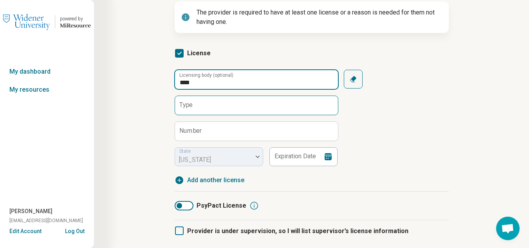
type input "****"
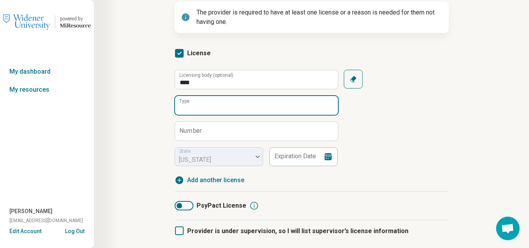
click at [246, 101] on input "Type" at bounding box center [256, 105] width 163 height 19
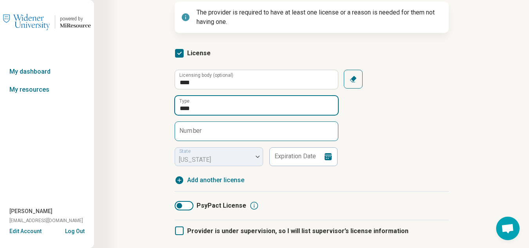
type input "****"
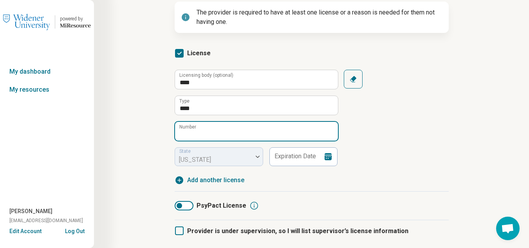
click at [245, 138] on input "Number" at bounding box center [256, 131] width 163 height 19
type input "********"
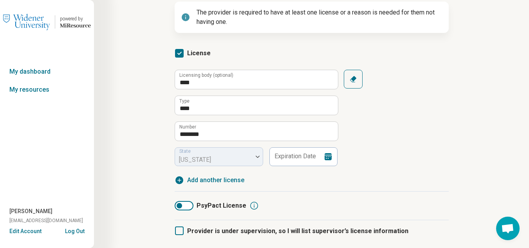
click at [327, 155] on icon at bounding box center [327, 156] width 9 height 9
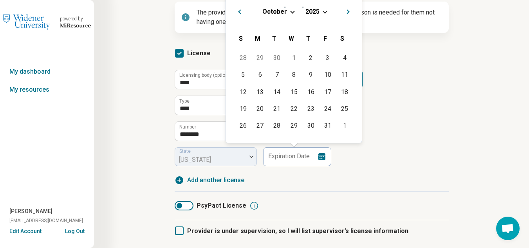
click at [323, 12] on span "Choose Date" at bounding box center [325, 11] width 4 height 4
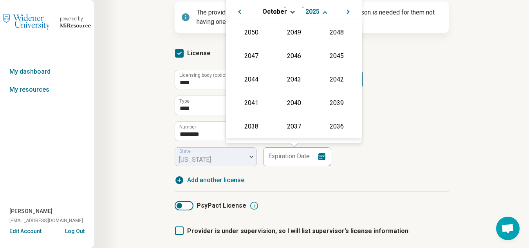
scroll to position [142, 0]
click at [329, 50] on div "2027" at bounding box center [336, 55] width 38 height 14
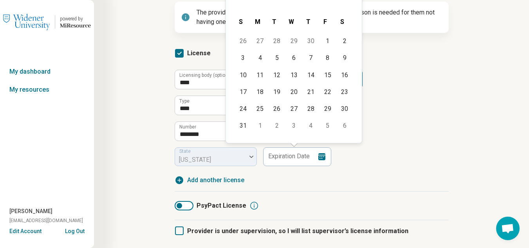
scroll to position [0, 0]
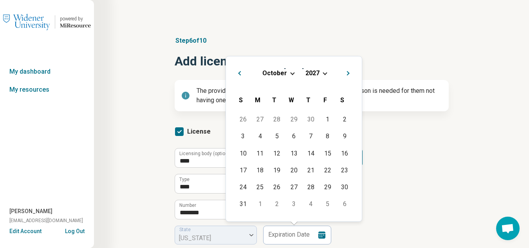
click at [281, 72] on span "October" at bounding box center [274, 72] width 25 height 7
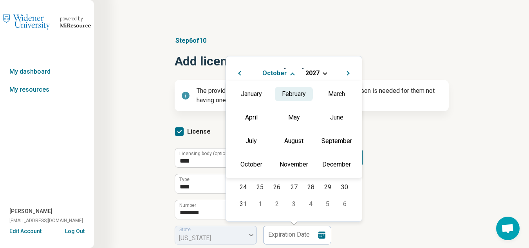
click at [297, 90] on div "February" at bounding box center [294, 94] width 38 height 14
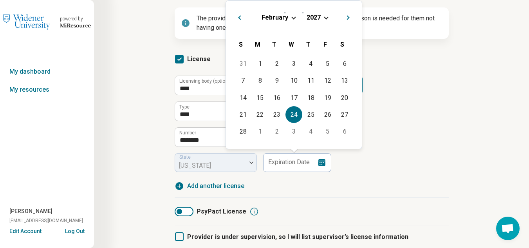
scroll to position [78, 0]
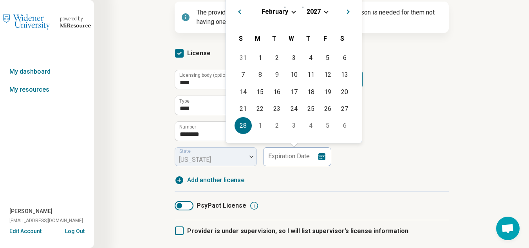
click at [245, 124] on div "28" at bounding box center [242, 125] width 17 height 17
type input "**********"
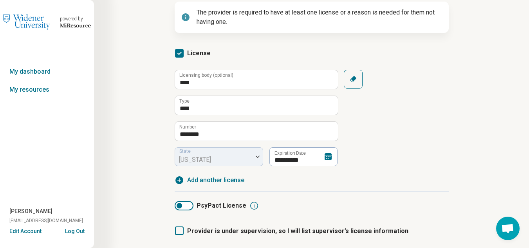
click at [438, 120] on div "**********" at bounding box center [312, 118] width 274 height 96
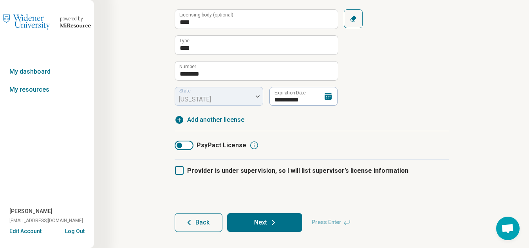
scroll to position [151, 0]
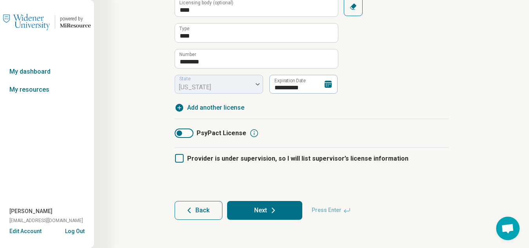
click at [278, 208] on icon at bounding box center [273, 210] width 9 height 9
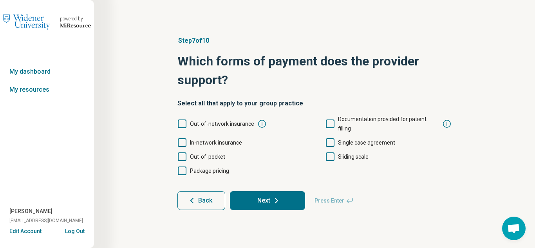
click at [183, 119] on icon at bounding box center [182, 123] width 9 height 9
click at [182, 138] on icon at bounding box center [182, 142] width 9 height 9
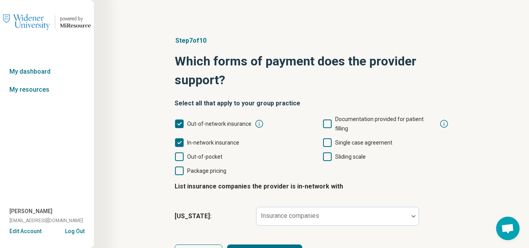
click at [179, 152] on icon at bounding box center [179, 156] width 9 height 9
click at [328, 119] on icon at bounding box center [327, 123] width 9 height 9
click at [326, 152] on icon at bounding box center [327, 156] width 9 height 9
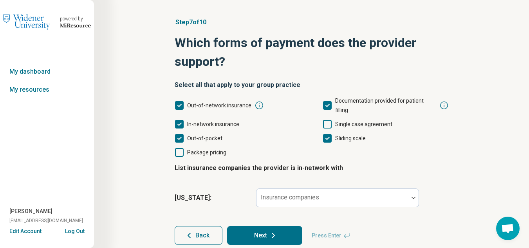
scroll to position [34, 0]
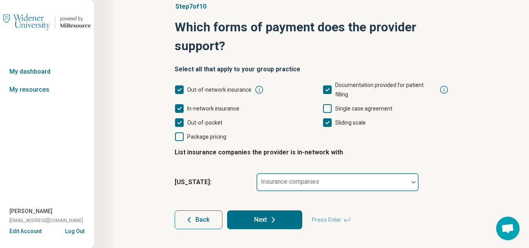
click at [410, 173] on div at bounding box center [413, 182] width 10 height 18
click at [456, 130] on div "Step 7 of 10 Which forms of payment does the provider support? Select all that …" at bounding box center [311, 115] width 299 height 258
